Goal: Book appointment/travel/reservation

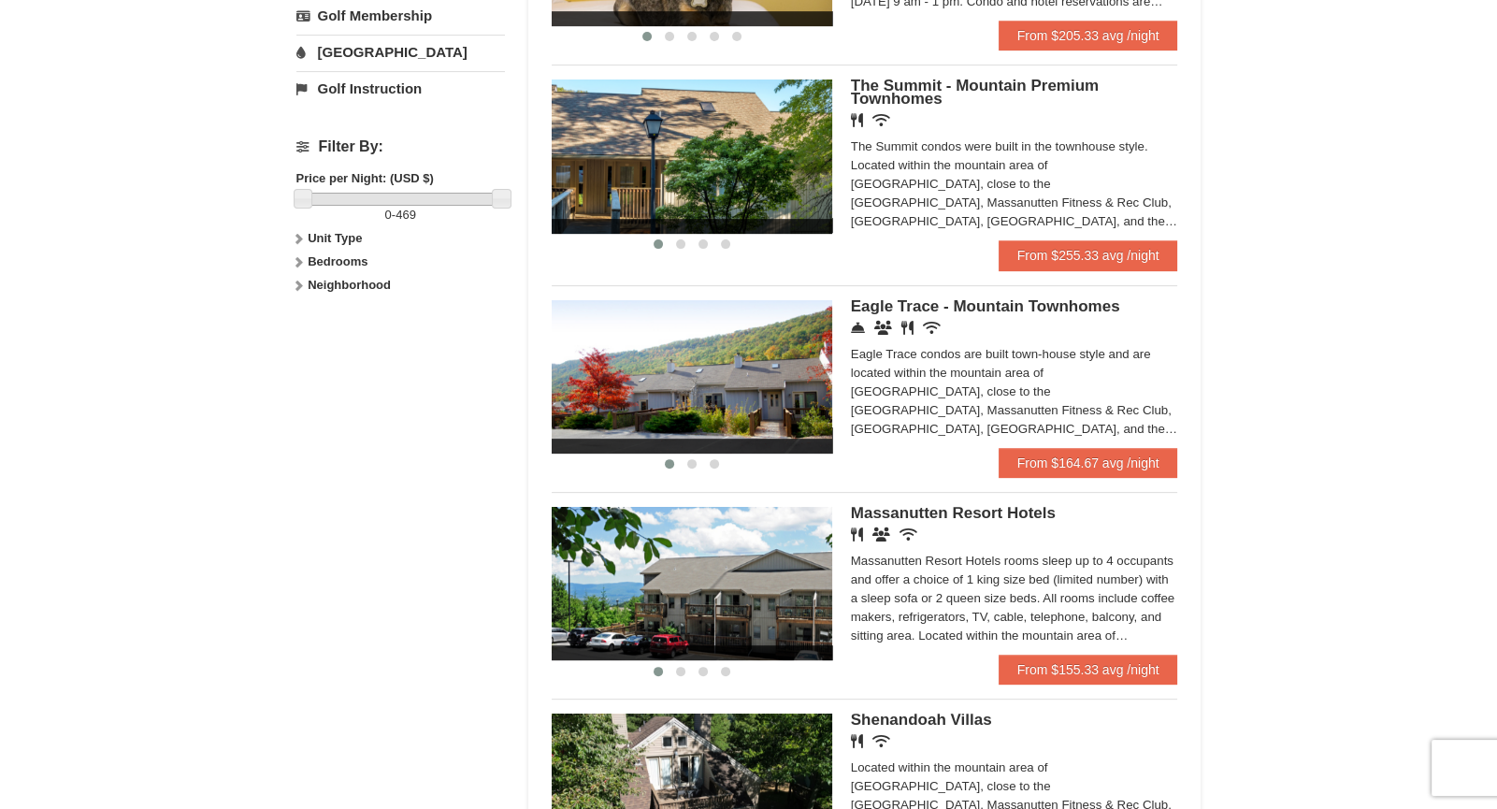
scroll to position [755, 0]
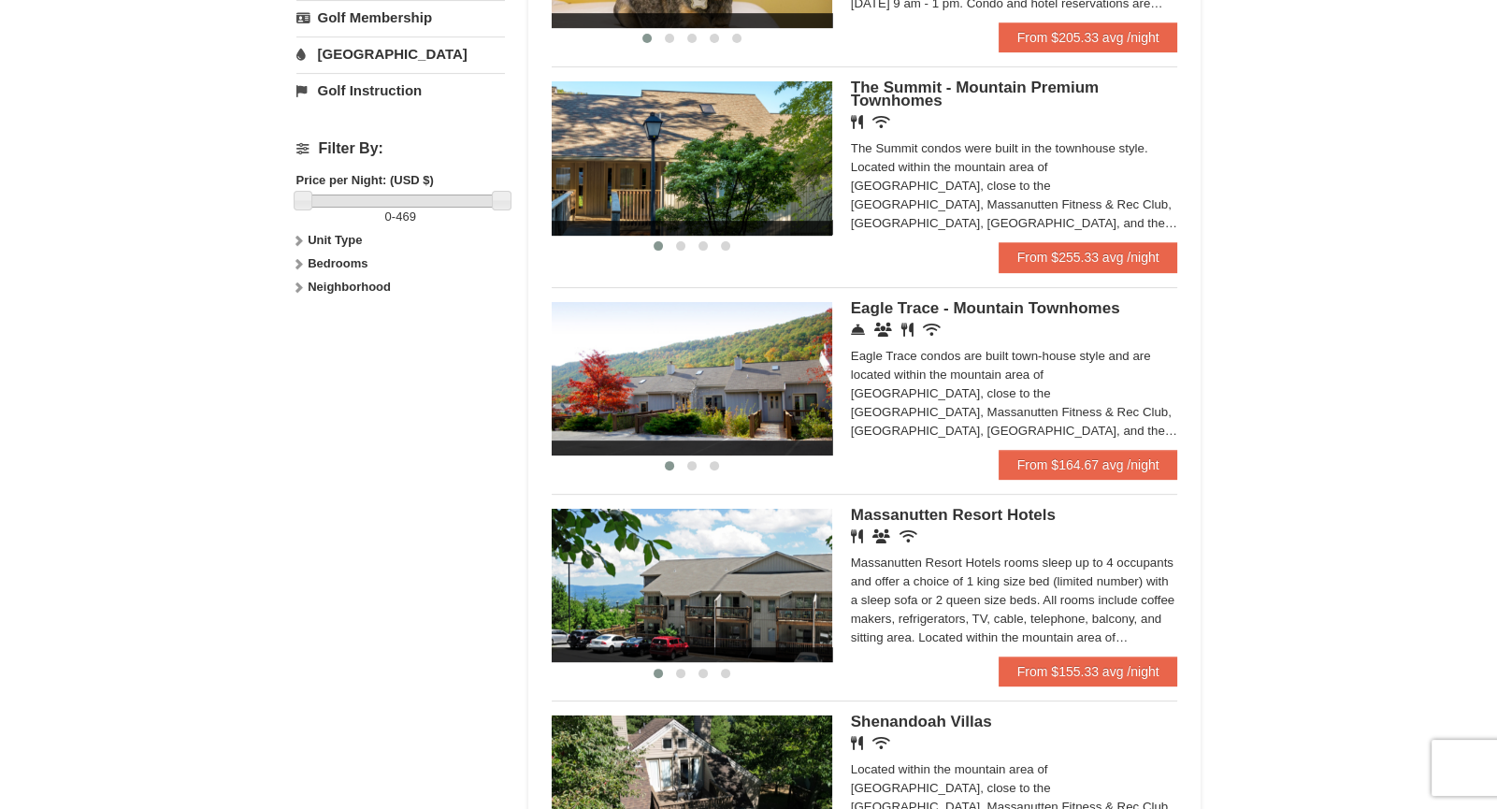
click at [968, 311] on span "Eagle Trace - Mountain Townhomes" at bounding box center [985, 308] width 269 height 18
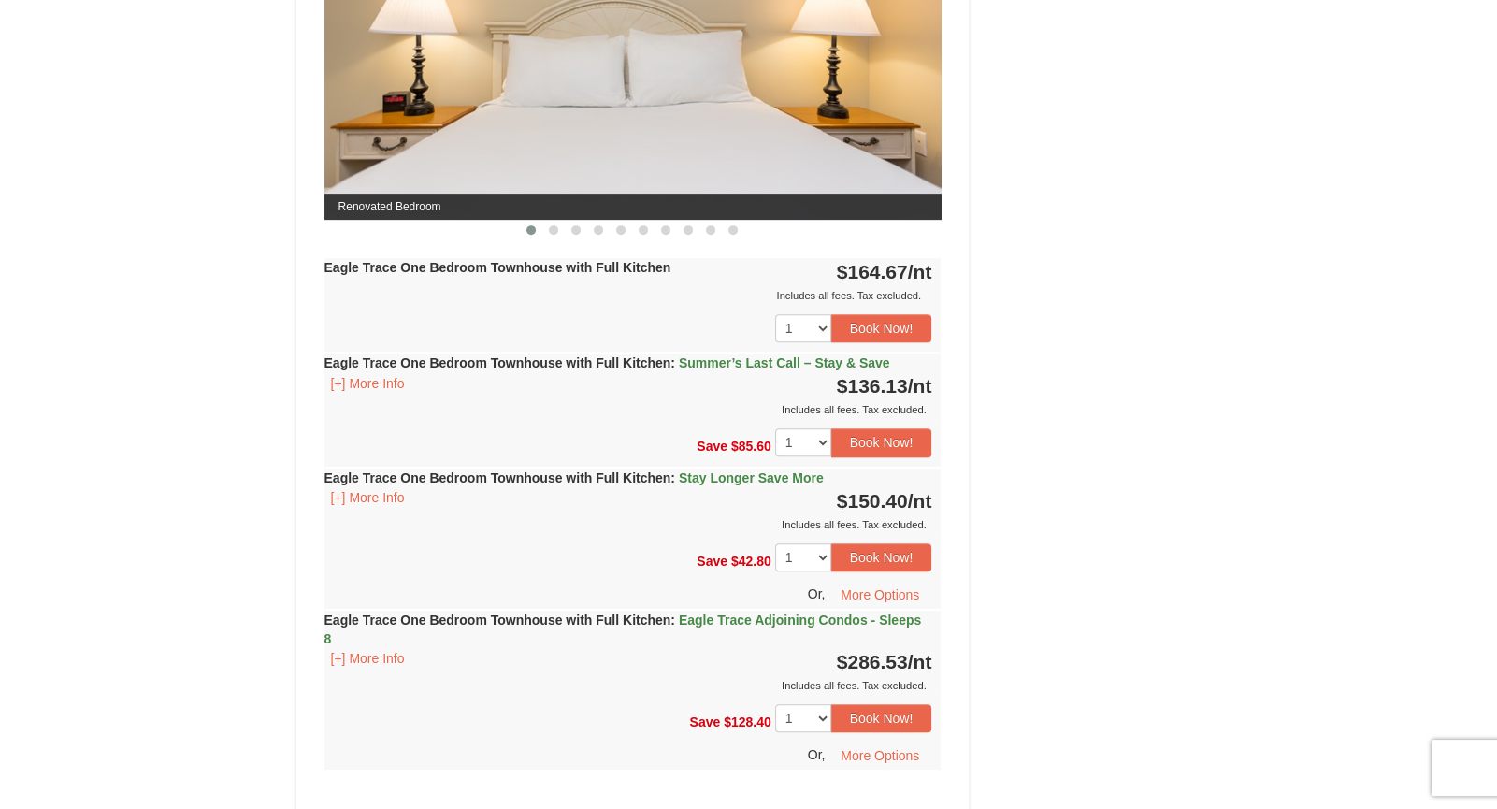
scroll to position [934, 0]
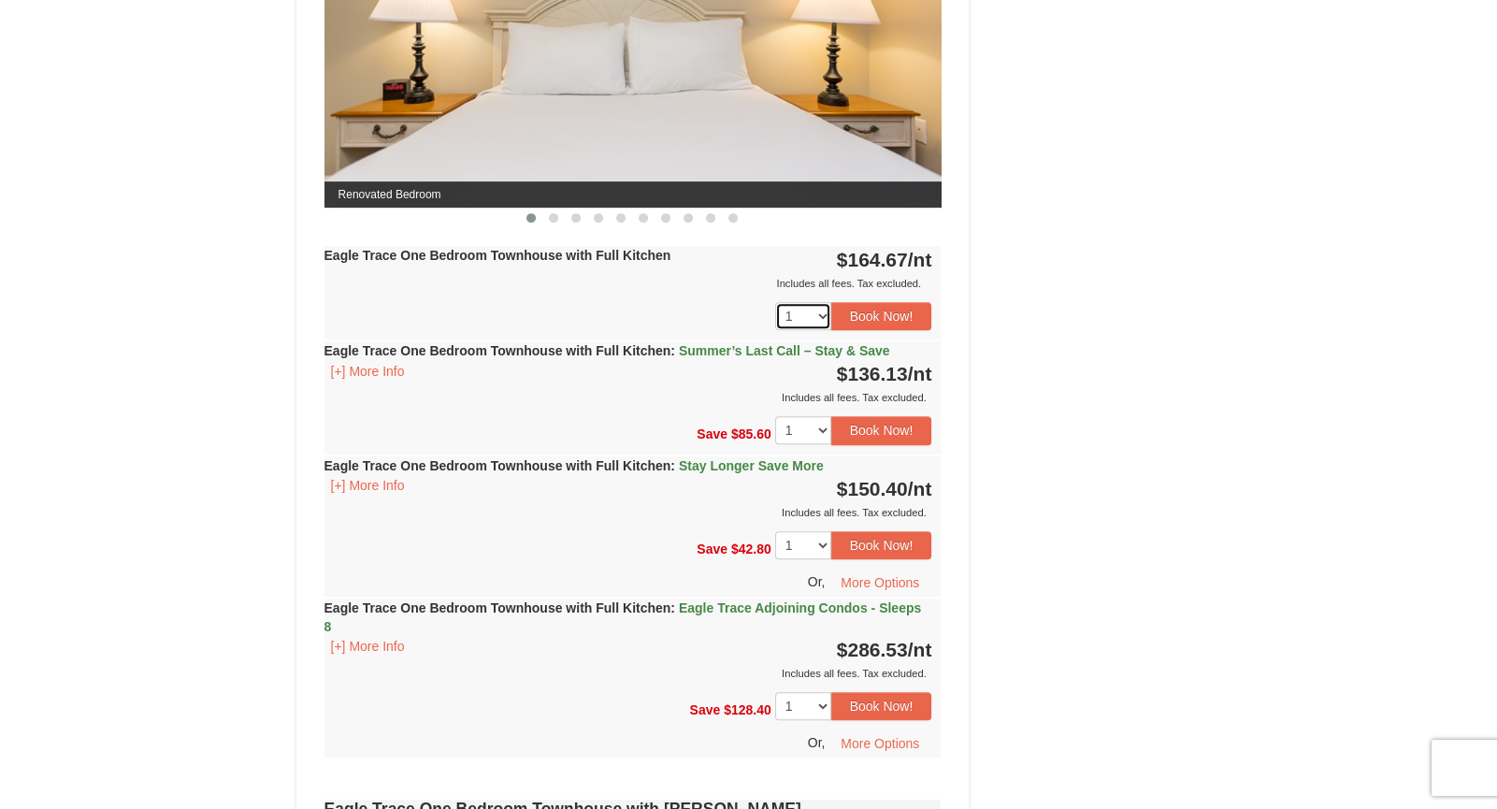
click at [825, 312] on select "1 2 3 4 5 6 7 8 9 10 11 12 13 14 15 16 17 18" at bounding box center [803, 316] width 56 height 28
click at [1052, 237] on div "Book from $136! 1822 Resort Drive, Massanutten, VA Availability Amenities Polic…" at bounding box center [748, 729] width 905 height 2963
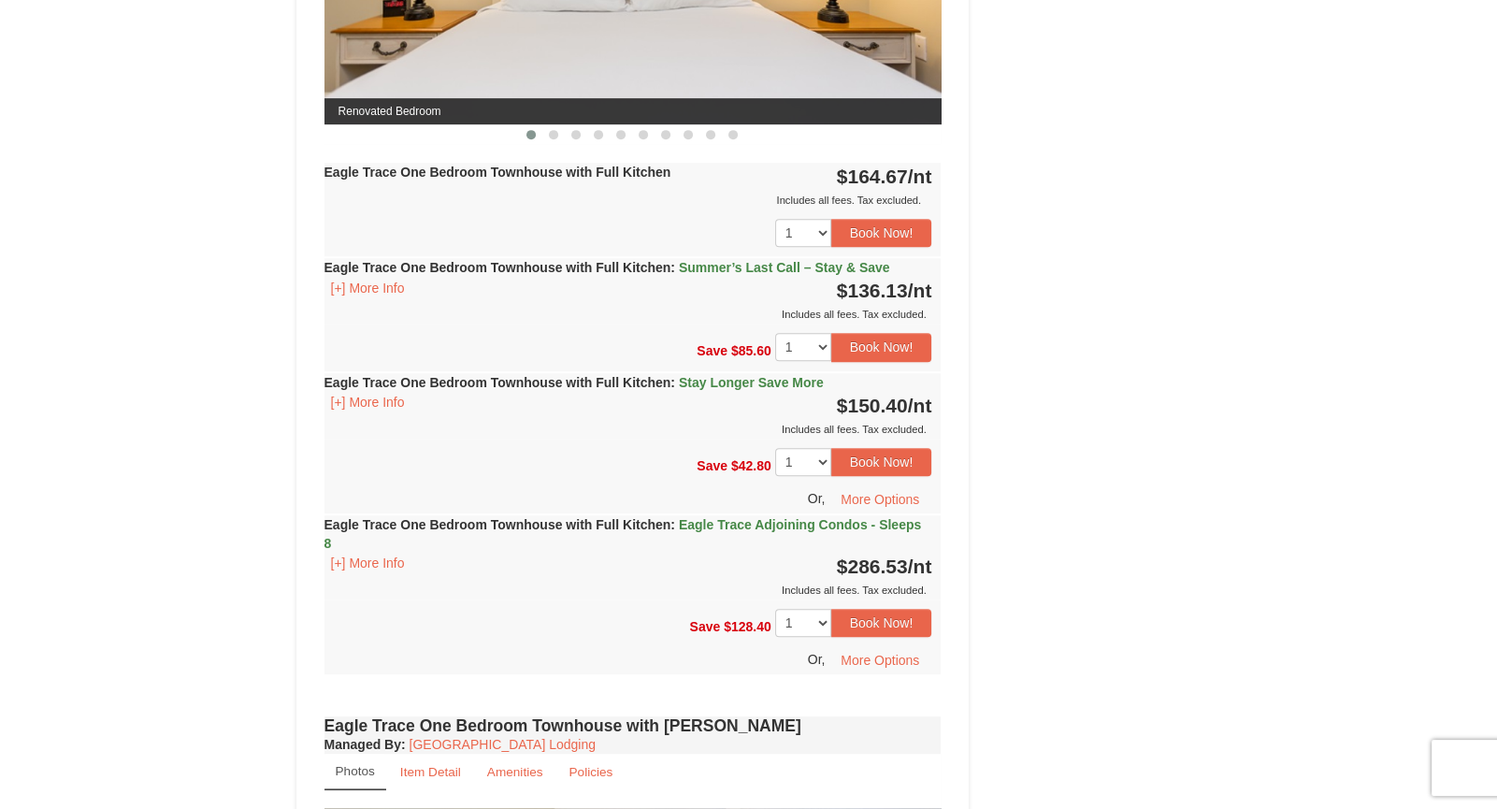
scroll to position [1017, 0]
click at [374, 290] on button "[+] More Info" at bounding box center [368, 289] width 87 height 21
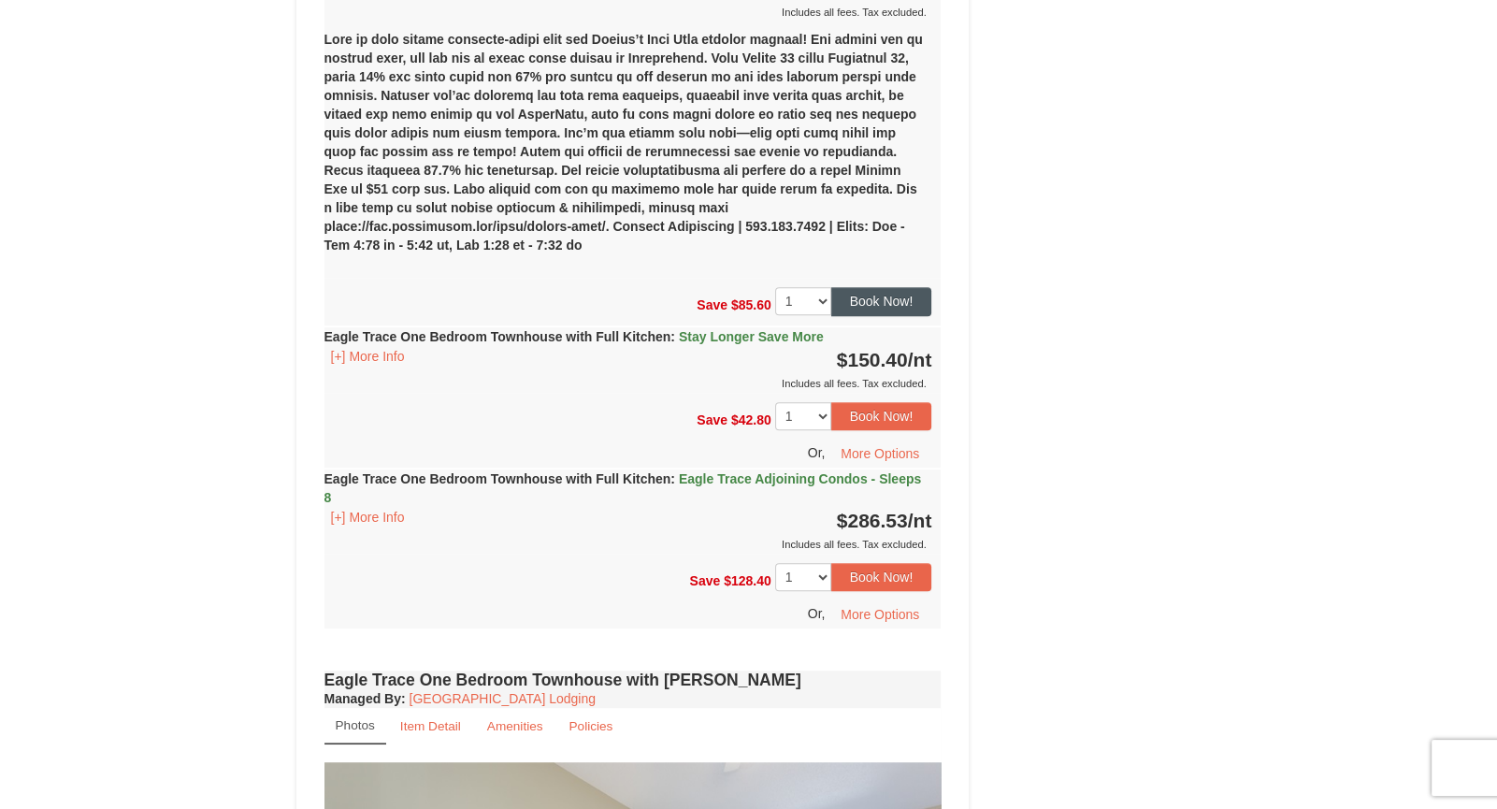
scroll to position [1322, 0]
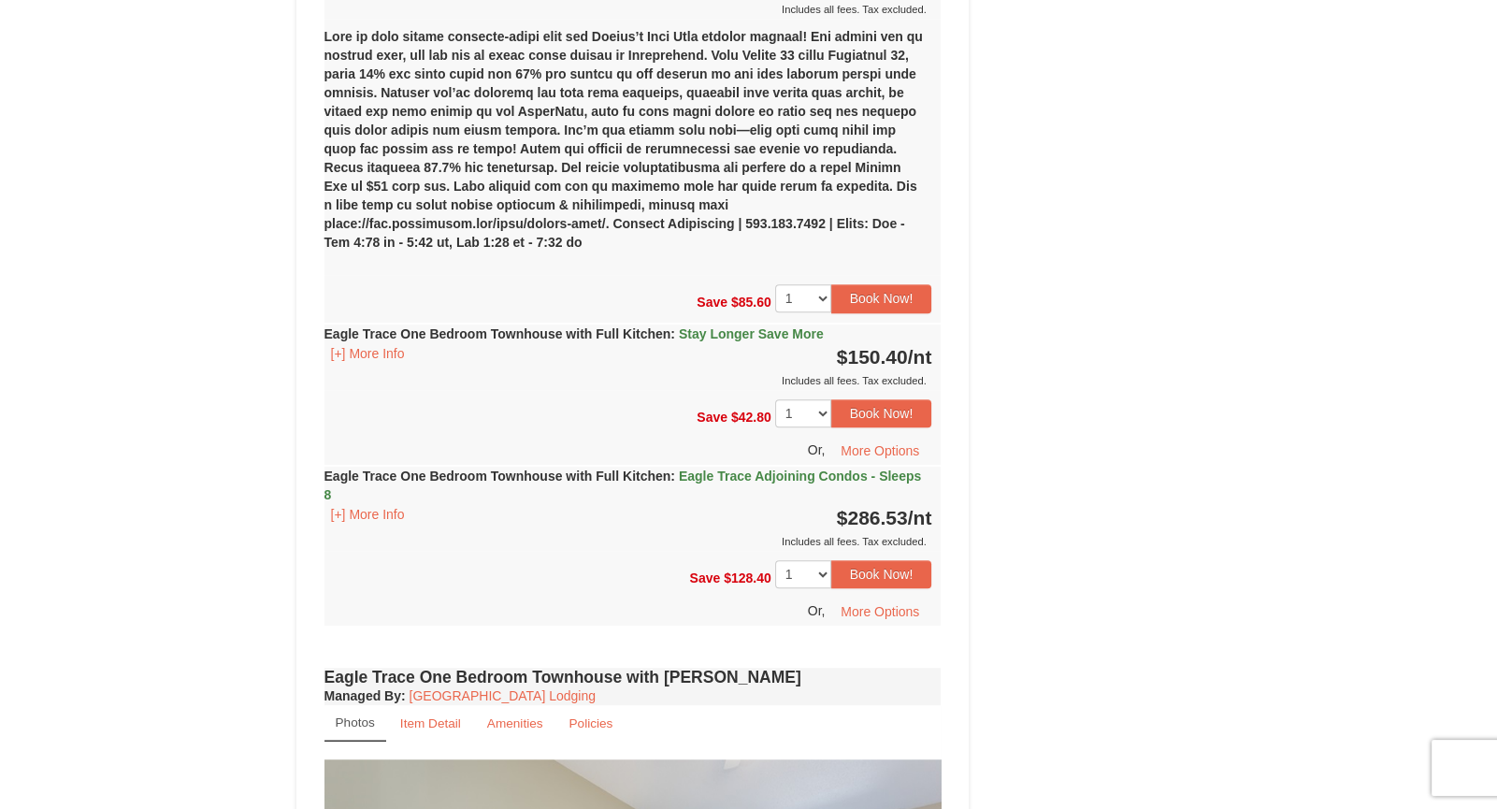
click at [364, 341] on div "Eagle Trace One Bedroom Townhouse with Full Kitchen : Stay Longer Save More [+]…" at bounding box center [633, 357] width 617 height 65
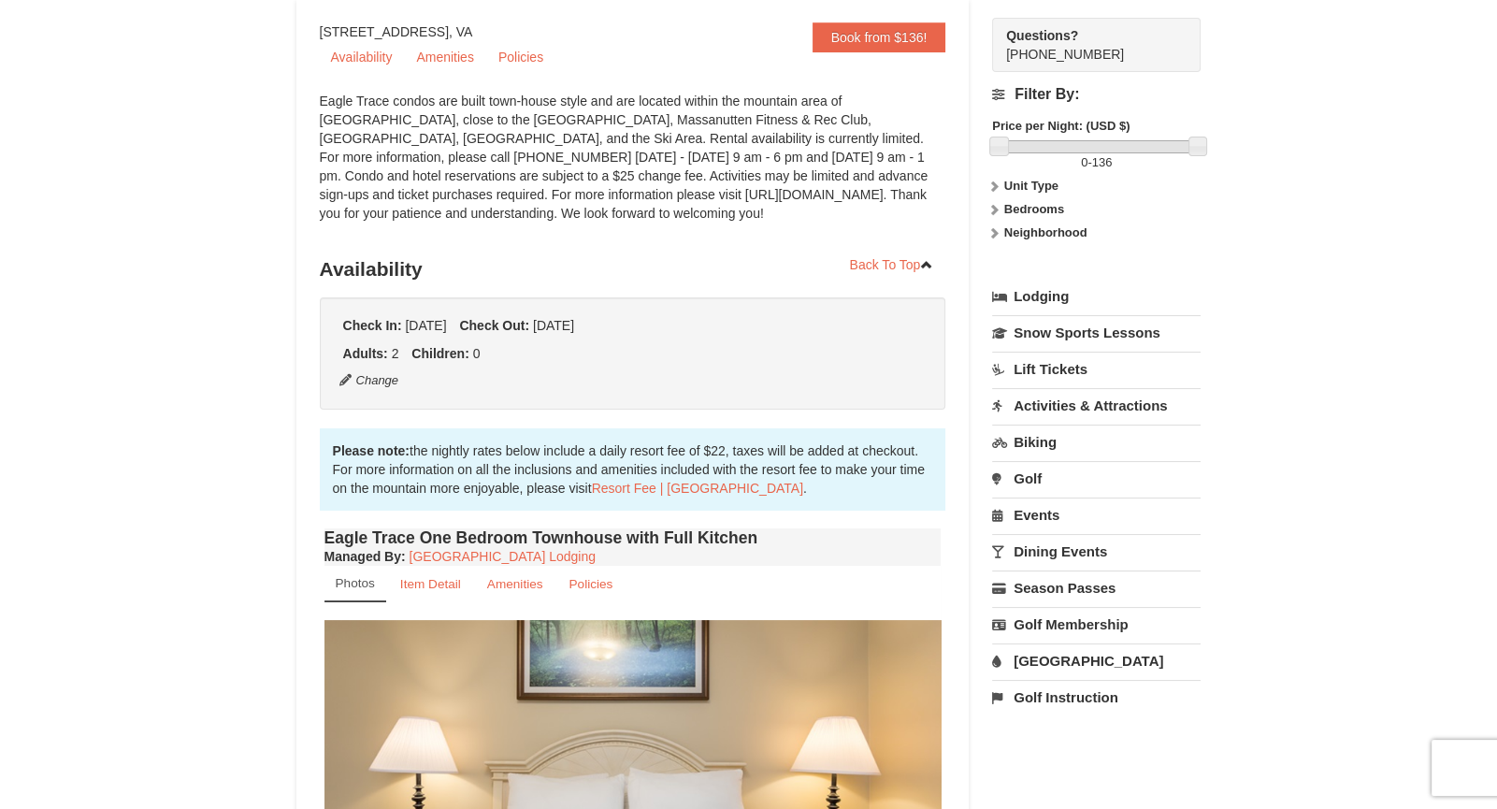
scroll to position [166, 0]
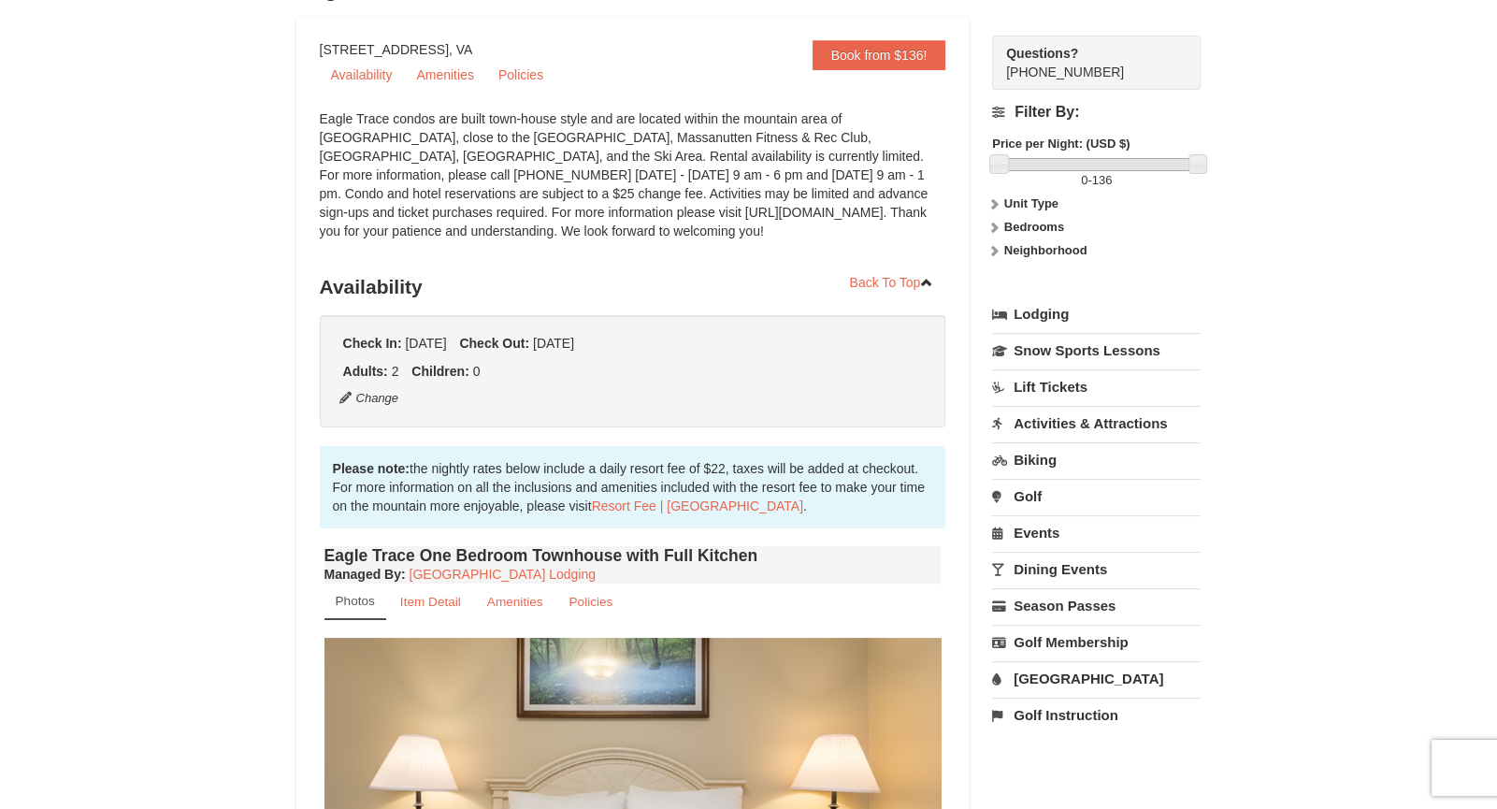
click at [1034, 464] on link "Biking" at bounding box center [1096, 459] width 209 height 35
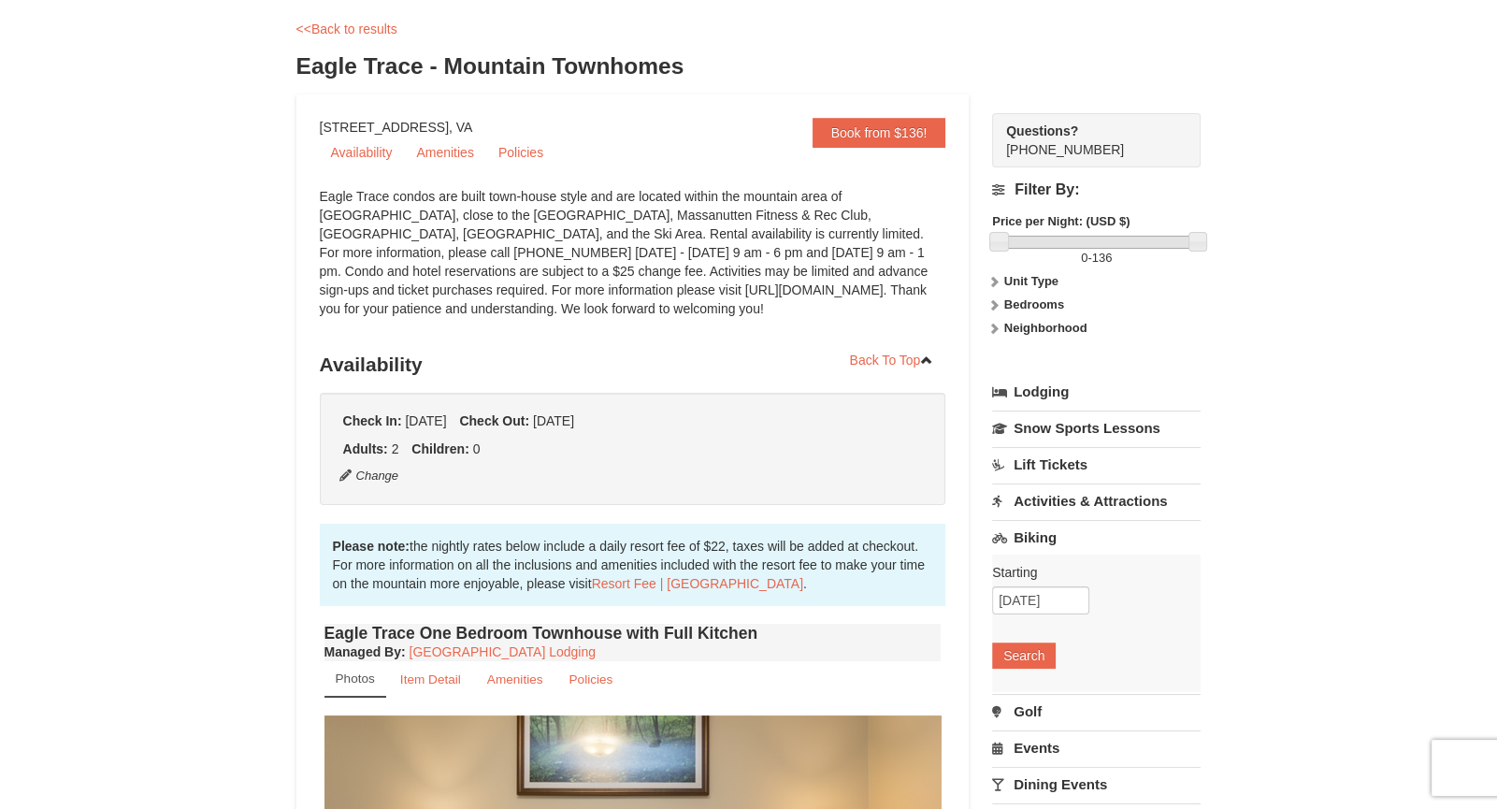
scroll to position [0, 0]
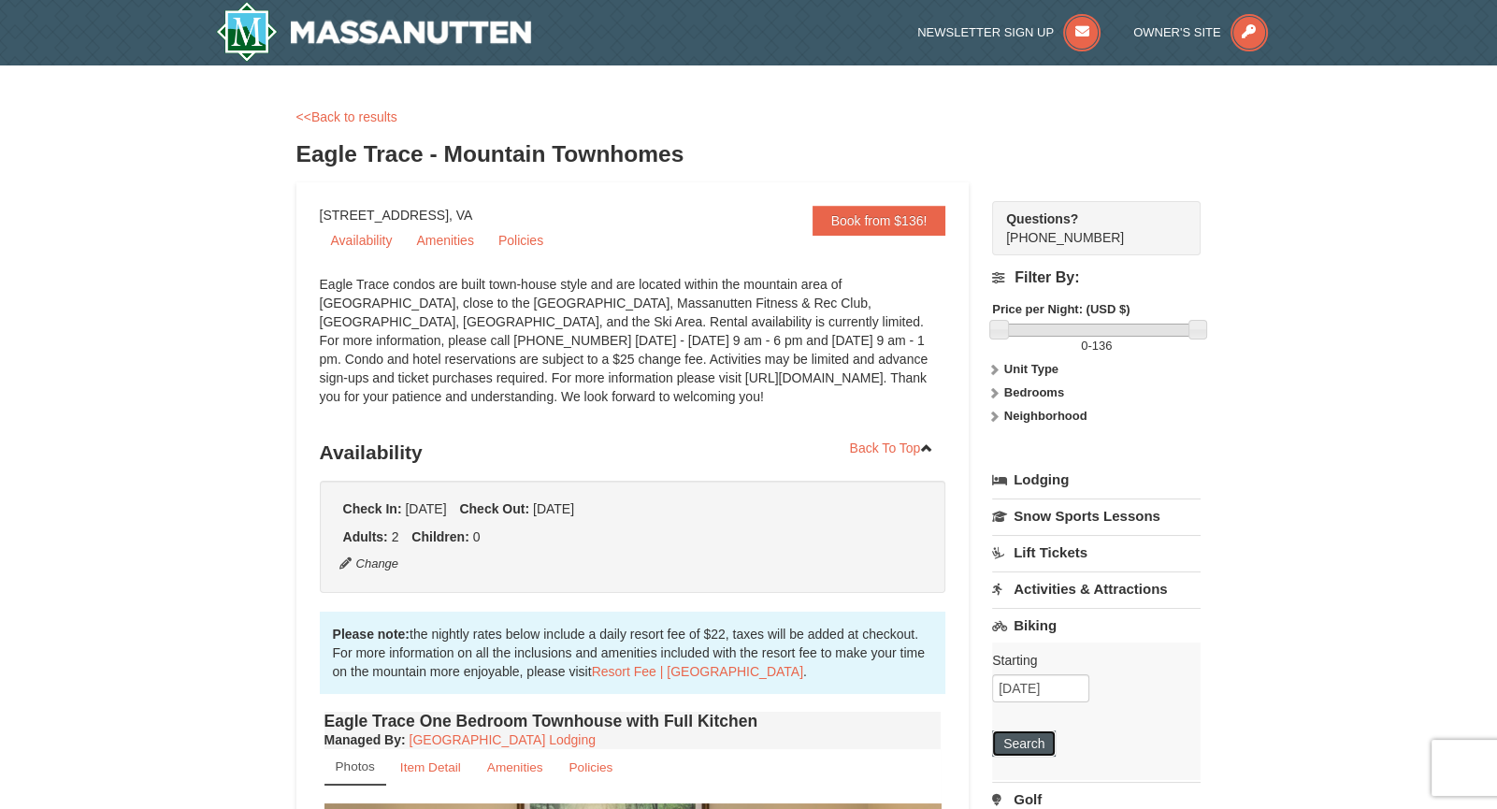
click at [1014, 744] on button "Search" at bounding box center [1024, 743] width 64 height 26
